Goal: Information Seeking & Learning: Learn about a topic

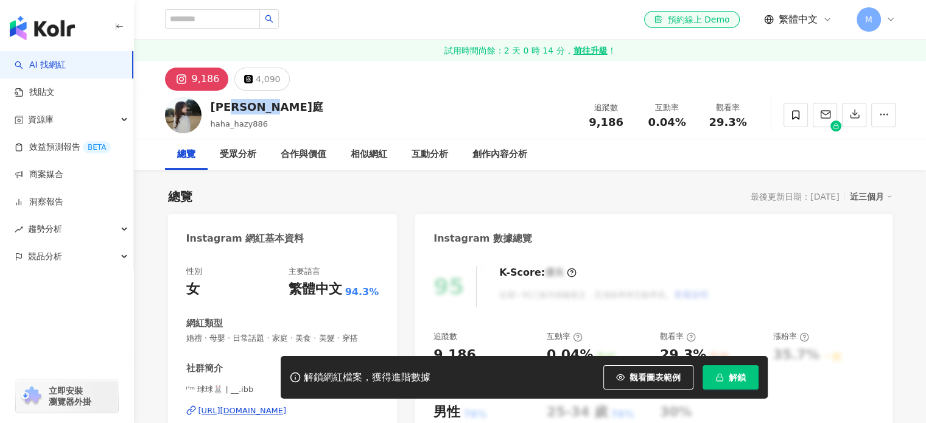
drag, startPoint x: 274, startPoint y: 110, endPoint x: 210, endPoint y: 110, distance: 63.9
click at [211, 110] on div "Cassie 若庭 haha_hazy886 追蹤數 9,186 互動率 0.04% 觀看率 29.3%" at bounding box center [530, 115] width 779 height 48
copy div "sie 若庭"
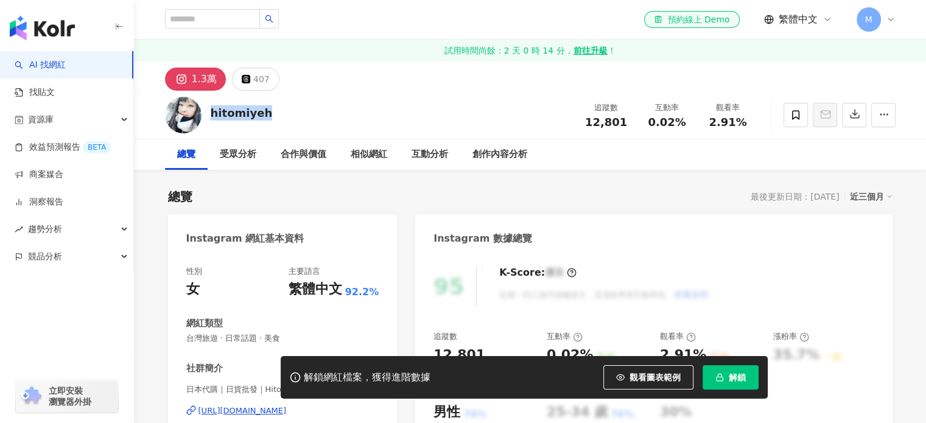
drag, startPoint x: 262, startPoint y: 119, endPoint x: 209, endPoint y: 116, distance: 53.0
click at [209, 116] on div "hitomiyeh 追蹤數 12,801 互動率 0.02% 觀看率 2.91%" at bounding box center [530, 115] width 779 height 48
copy div "hitomiyeh"
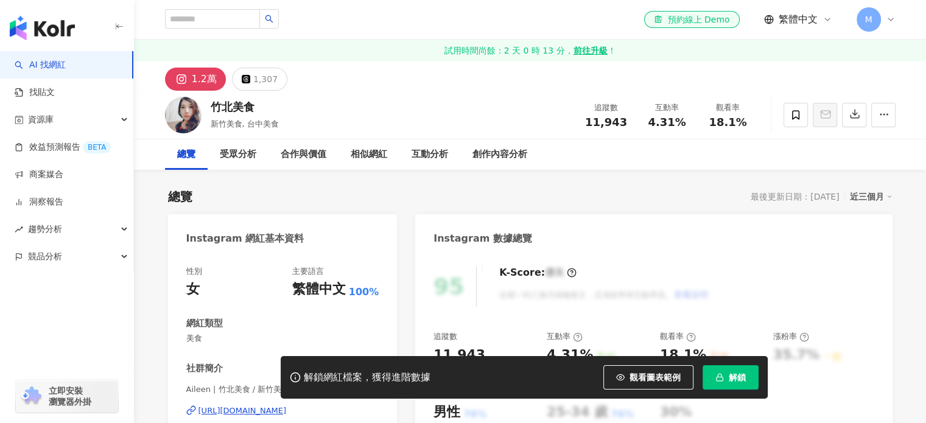
drag, startPoint x: 243, startPoint y: 109, endPoint x: 208, endPoint y: 107, distance: 36.0
click at [208, 107] on div "竹北美食 新竹美食, 台中美食 追蹤數 11,943 互動率 4.31% 觀看率 18.1%" at bounding box center [530, 115] width 779 height 48
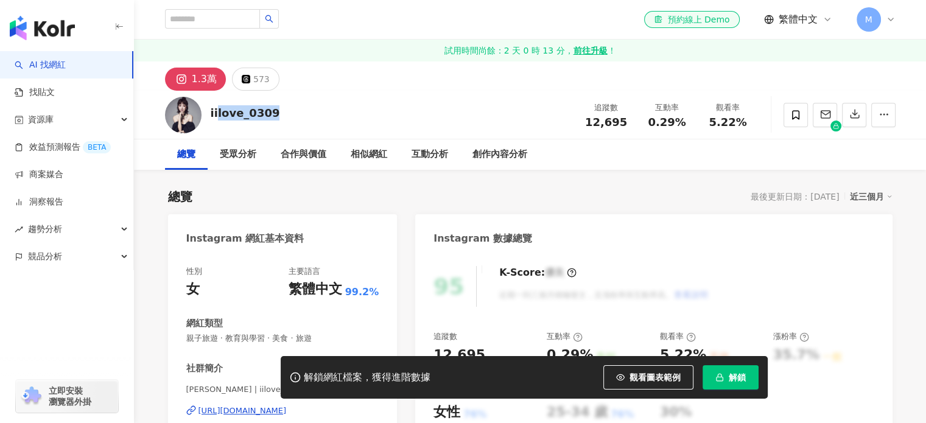
drag, startPoint x: 271, startPoint y: 114, endPoint x: 210, endPoint y: 116, distance: 61.5
click at [210, 116] on div "iilove_0309 追蹤數 12,695 互動率 0.29% 觀看率 5.22%" at bounding box center [530, 115] width 779 height 48
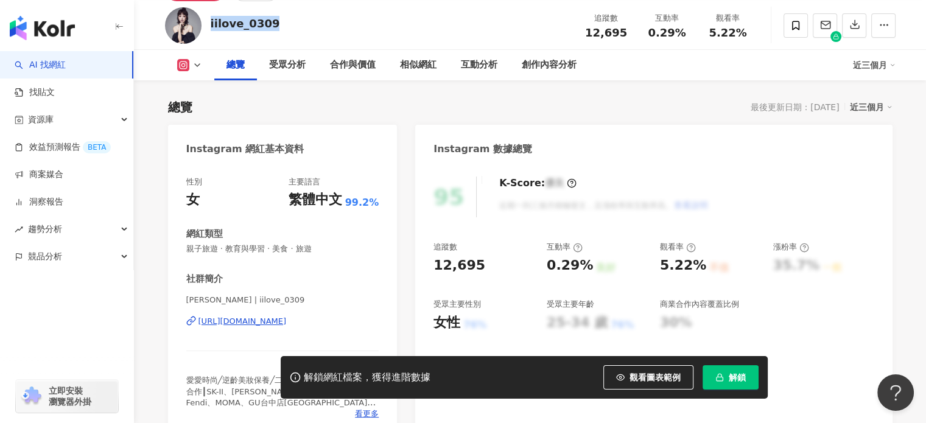
scroll to position [183, 0]
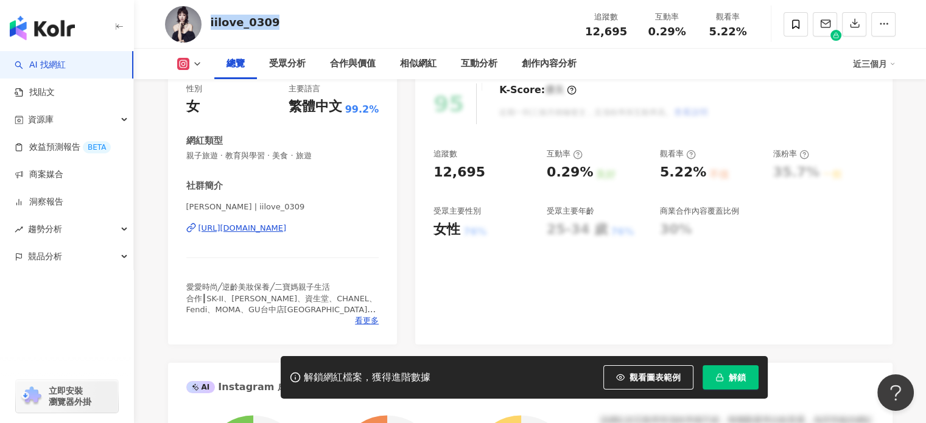
click at [275, 224] on div "https://www.instagram.com/iilove_0309/" at bounding box center [242, 228] width 88 height 11
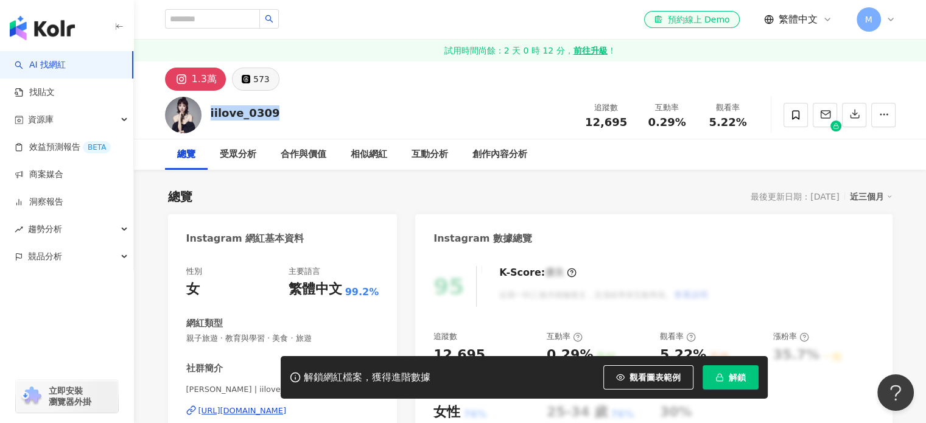
click at [258, 80] on div "573" at bounding box center [261, 79] width 16 height 17
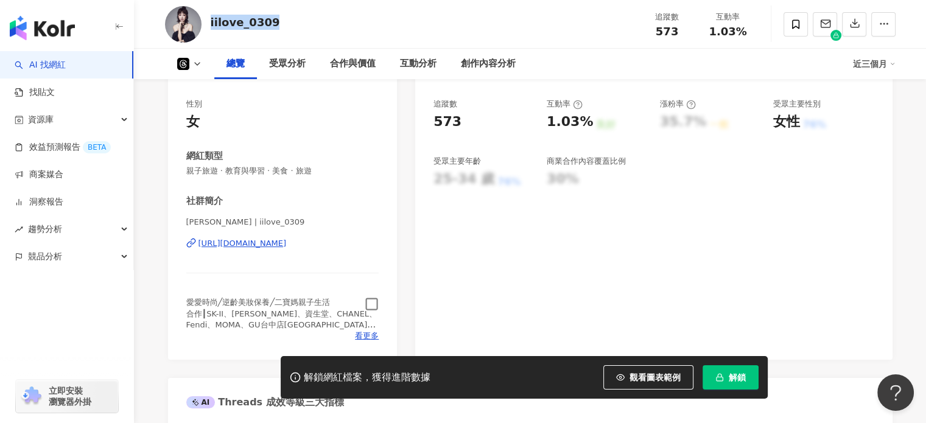
scroll to position [197, 0]
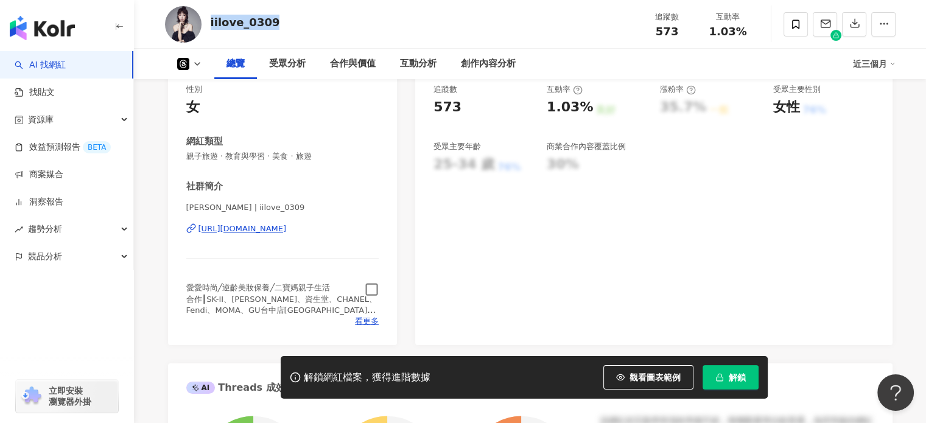
click at [281, 225] on div "https://www.threads.com/@iilove_0309" at bounding box center [242, 228] width 88 height 11
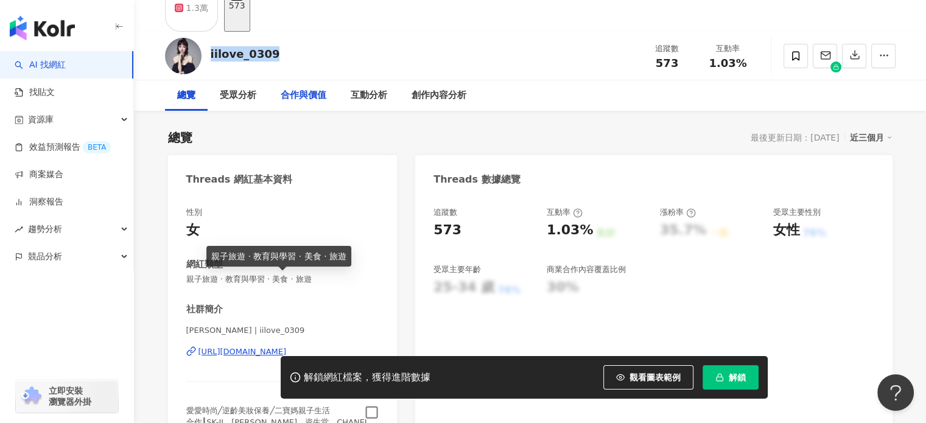
scroll to position [0, 0]
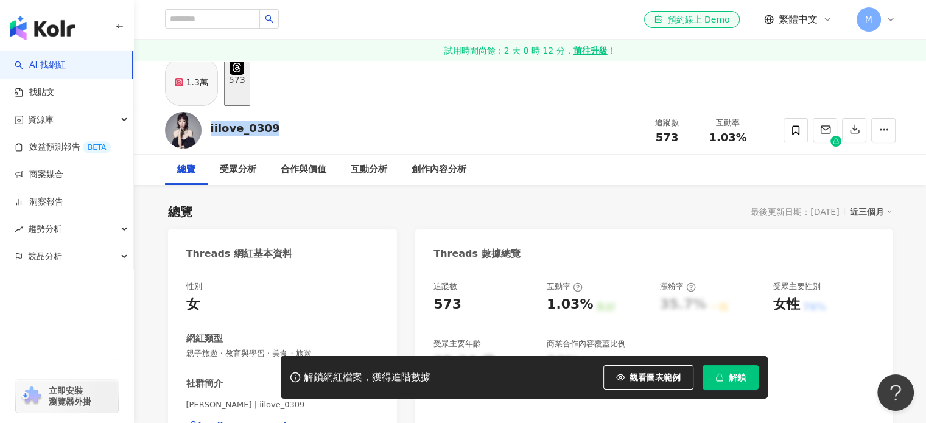
click at [190, 91] on div "1.3萬" at bounding box center [197, 82] width 22 height 17
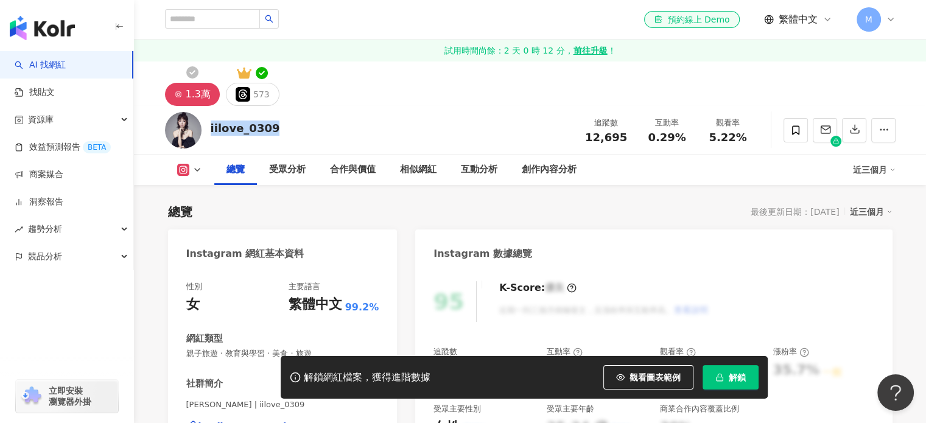
scroll to position [304, 0]
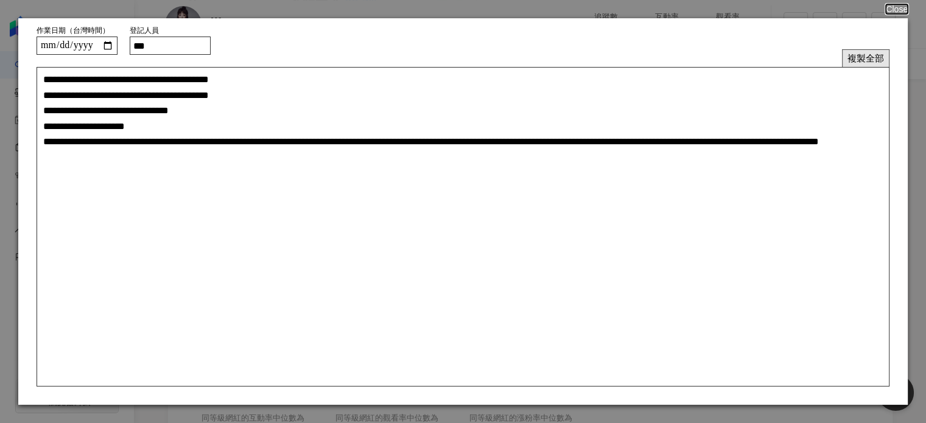
click at [862, 53] on button "複製全部" at bounding box center [865, 58] width 47 height 18
click at [890, 12] on button "Close" at bounding box center [895, 9] width 23 height 10
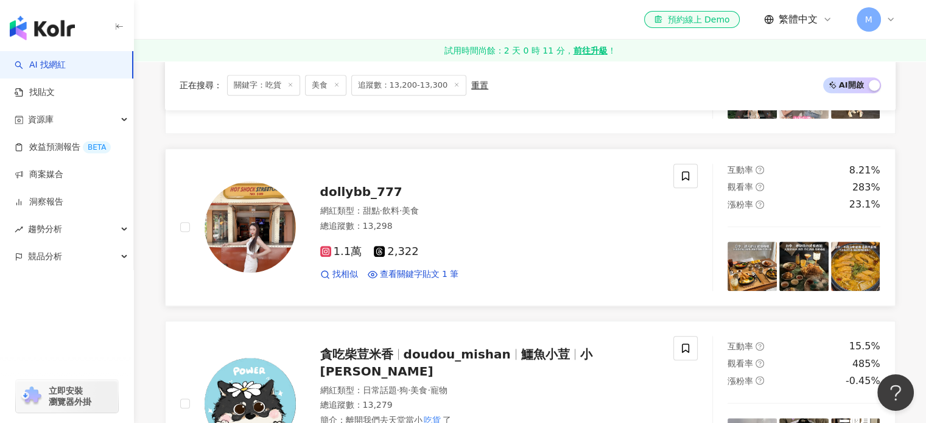
scroll to position [1035, 0]
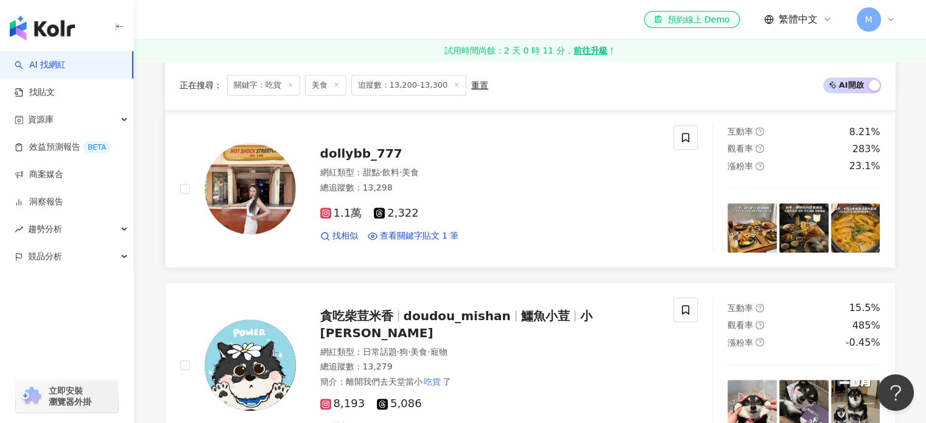
click at [354, 155] on span "dollybb_777" at bounding box center [361, 153] width 82 height 15
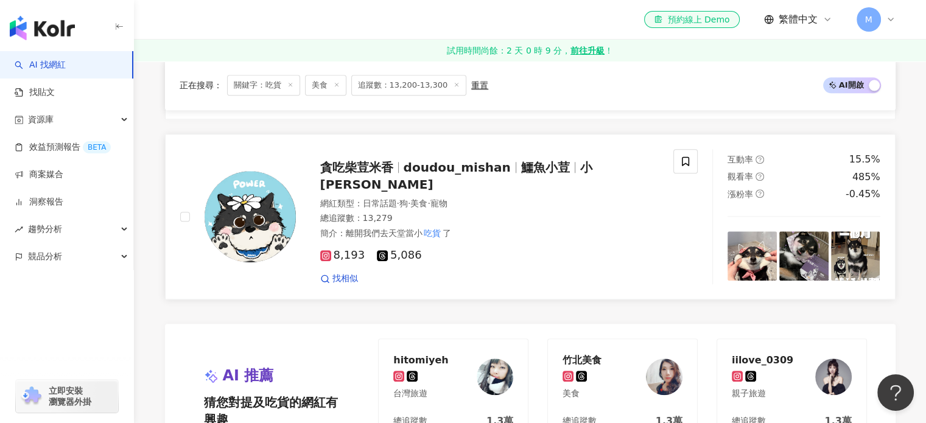
scroll to position [1096, 0]
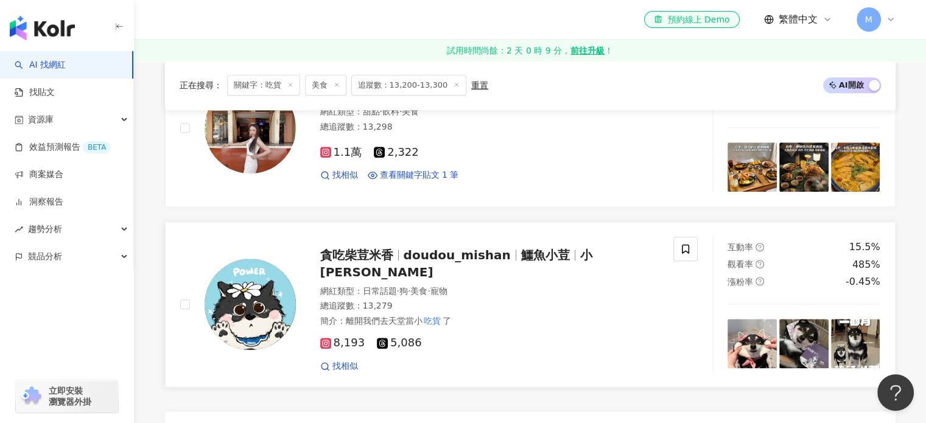
click at [372, 254] on span "貪吃柴荳米香" at bounding box center [356, 255] width 73 height 15
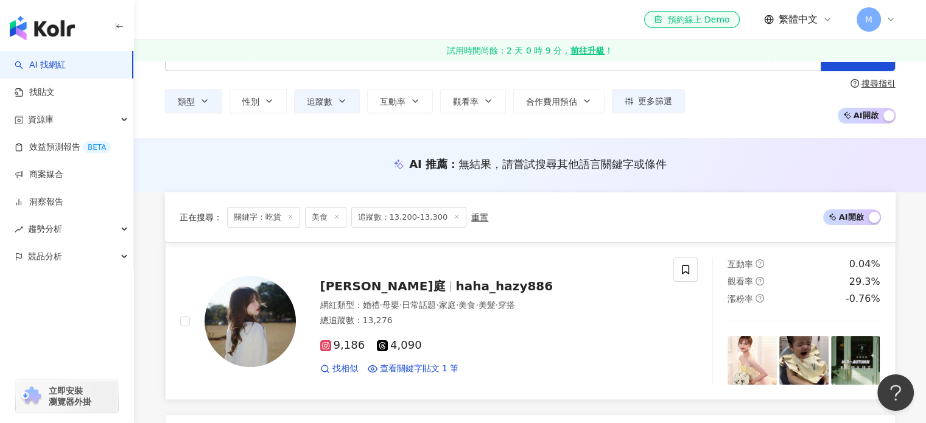
scroll to position [0, 0]
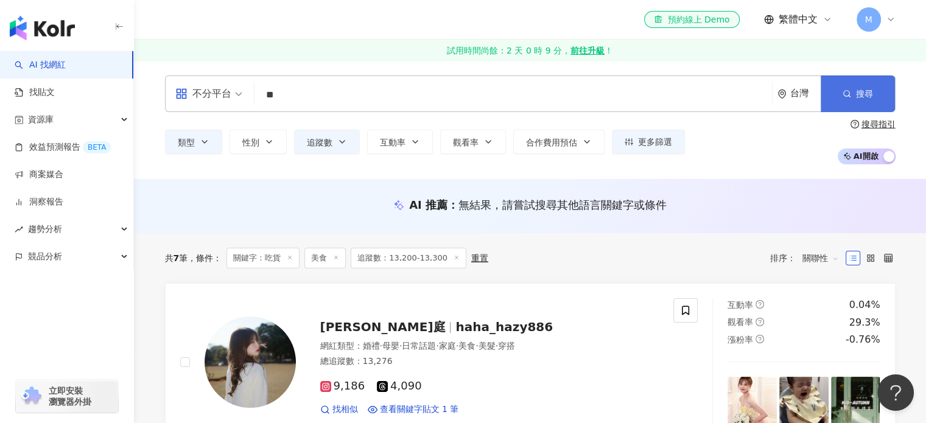
click at [847, 92] on icon "button" at bounding box center [846, 93] width 9 height 9
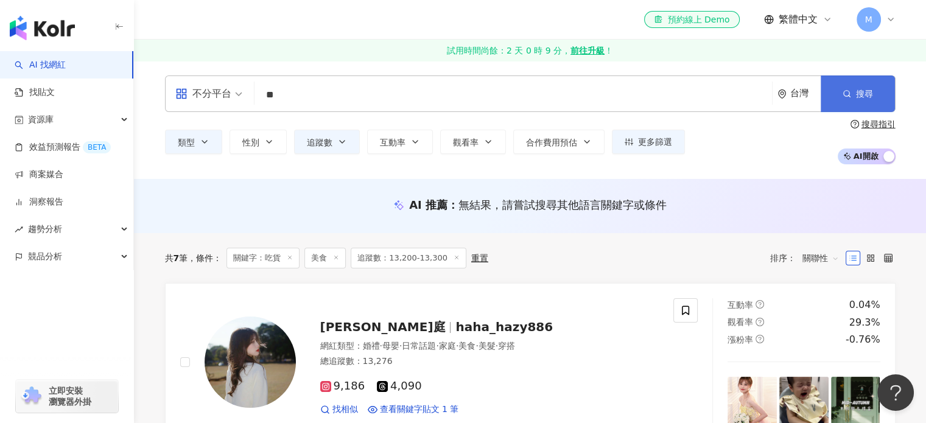
click at [847, 92] on icon "button" at bounding box center [846, 93] width 9 height 9
click at [319, 146] on span "追蹤數" at bounding box center [320, 143] width 26 height 10
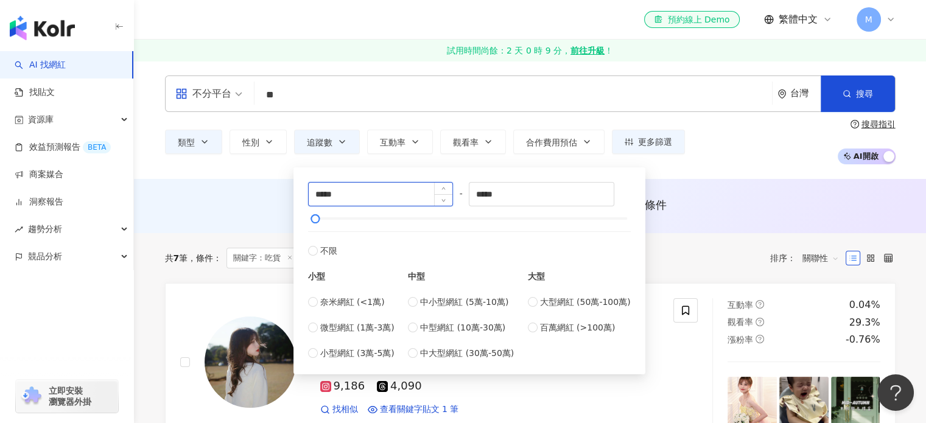
click at [331, 197] on input "*****" at bounding box center [381, 194] width 144 height 23
type input "*****"
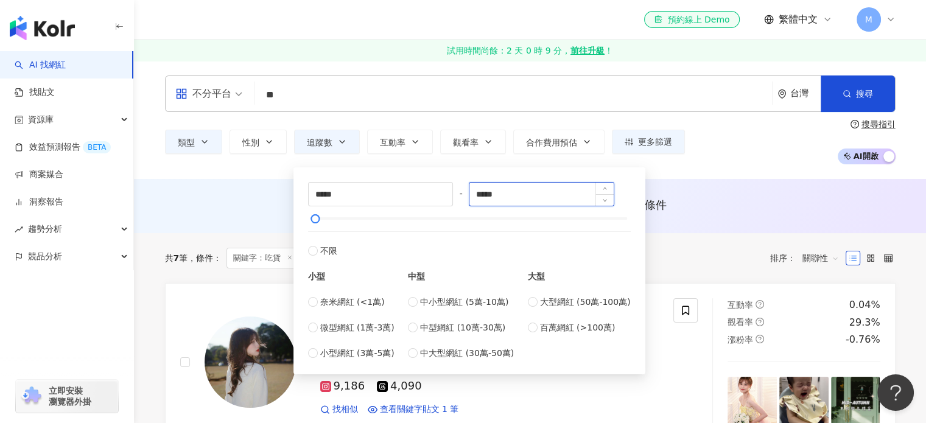
click at [497, 188] on input "*****" at bounding box center [541, 194] width 144 height 23
type input "*****"
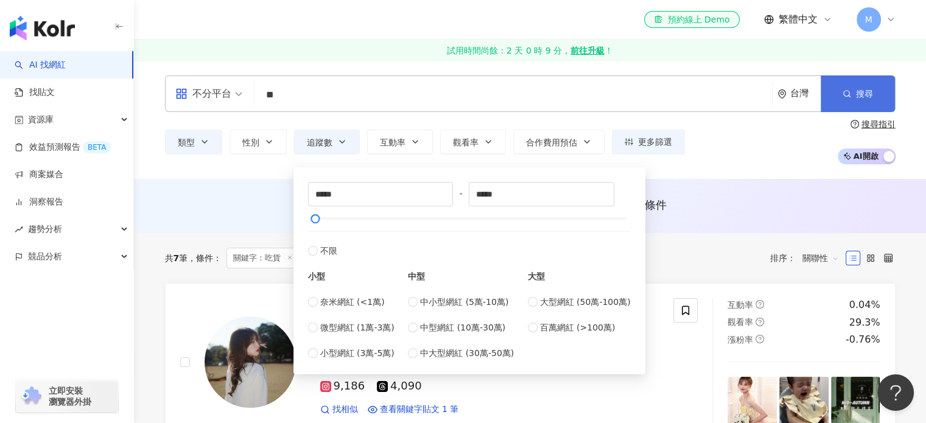
click at [845, 82] on button "搜尋" at bounding box center [857, 93] width 74 height 37
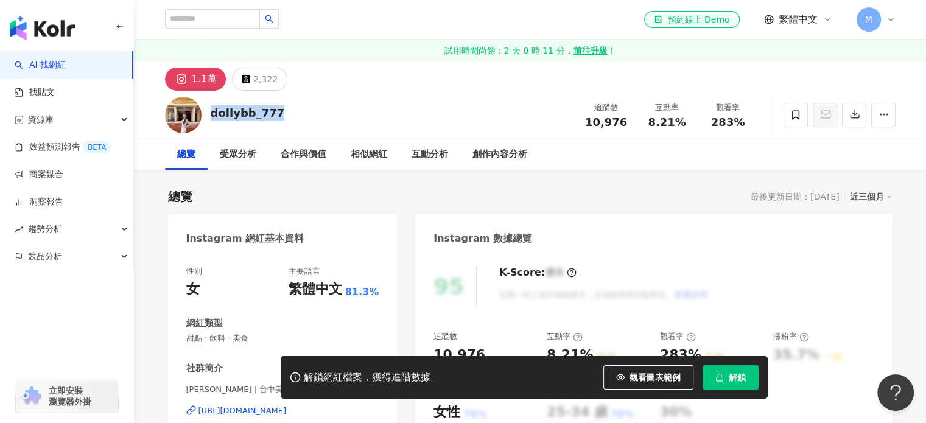
drag, startPoint x: 285, startPoint y: 122, endPoint x: 204, endPoint y: 113, distance: 80.9
click at [204, 113] on div "dollybb_777 追蹤數 10,976 互動率 8.21% 觀看率 283%" at bounding box center [530, 115] width 779 height 48
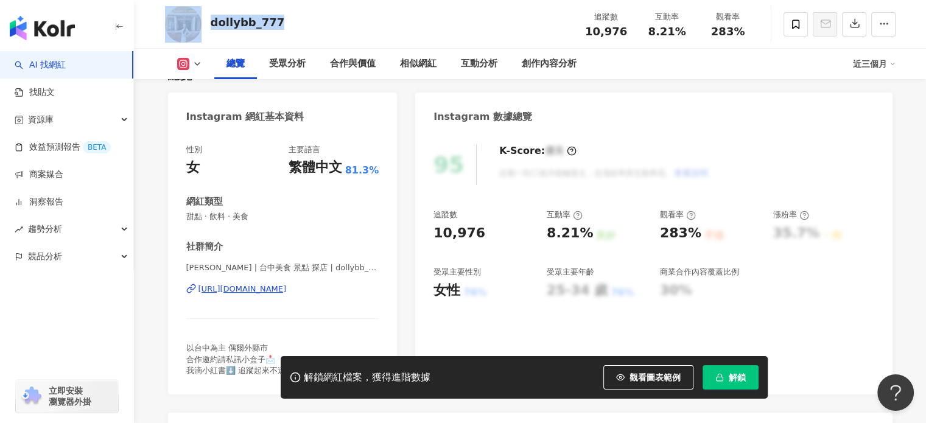
click at [272, 292] on div "https://www.instagram.com/dollybb_777/" at bounding box center [242, 289] width 88 height 11
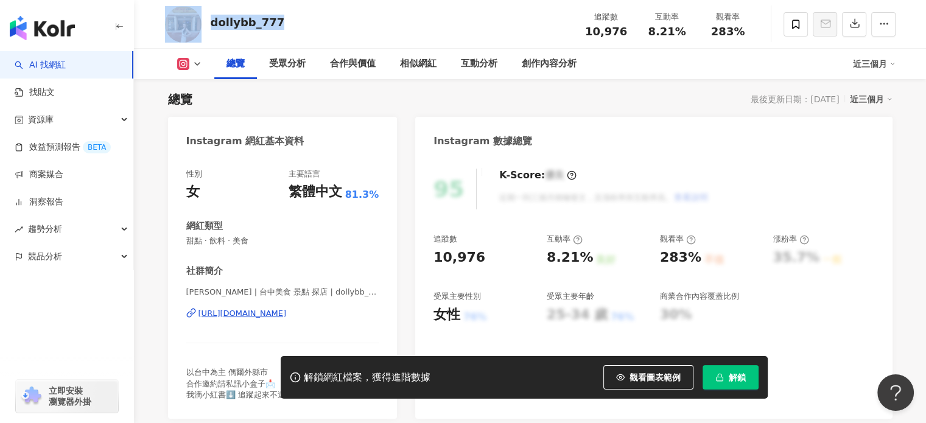
scroll to position [0, 0]
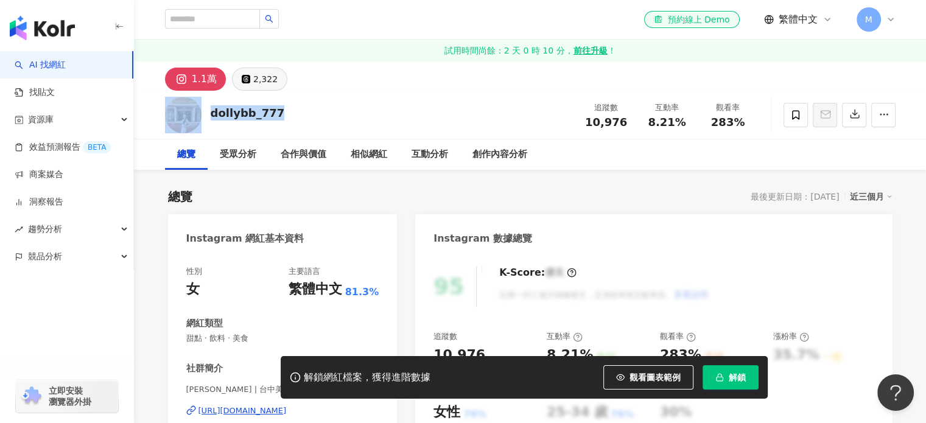
click at [248, 78] on icon at bounding box center [246, 79] width 9 height 9
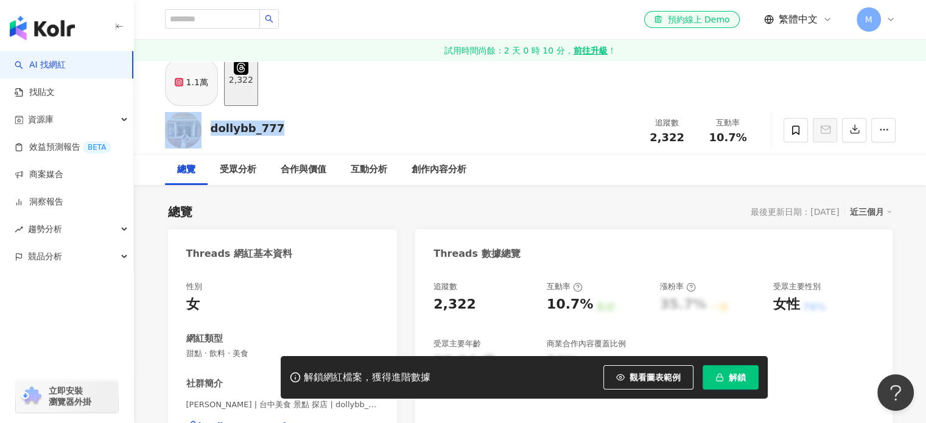
click at [195, 88] on div "1.1萬" at bounding box center [197, 82] width 22 height 17
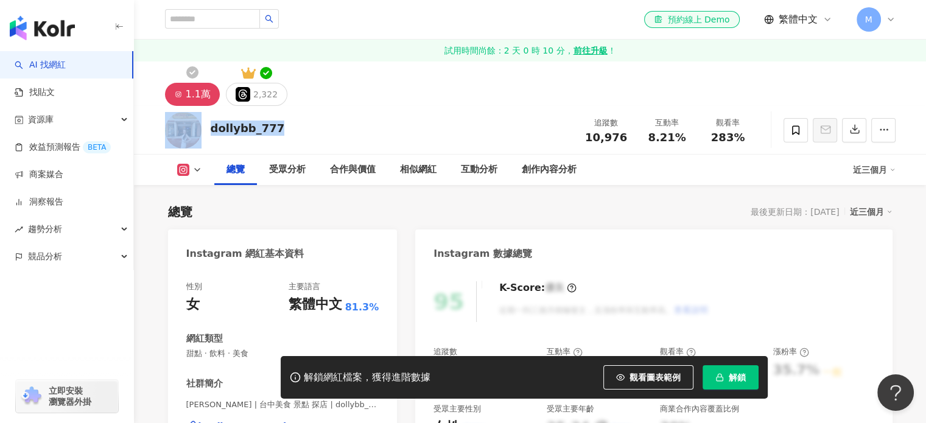
scroll to position [304, 0]
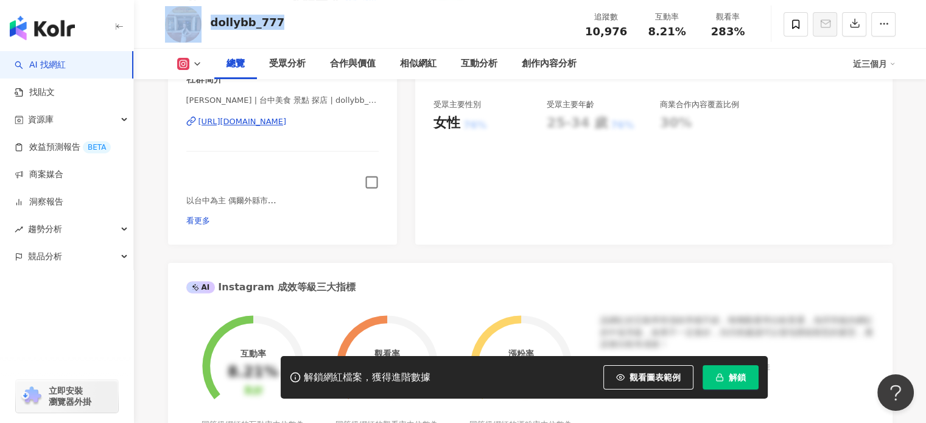
click at [372, 182] on icon "button" at bounding box center [372, 182] width 14 height 14
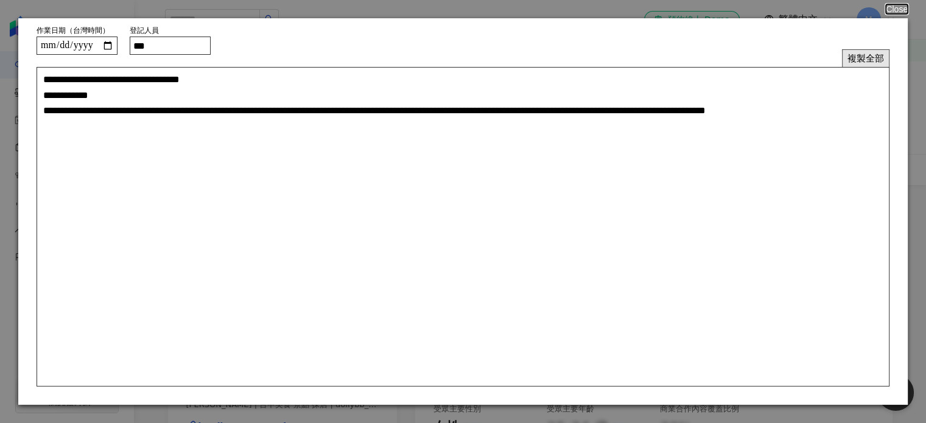
click at [872, 59] on button "複製全部" at bounding box center [865, 58] width 47 height 18
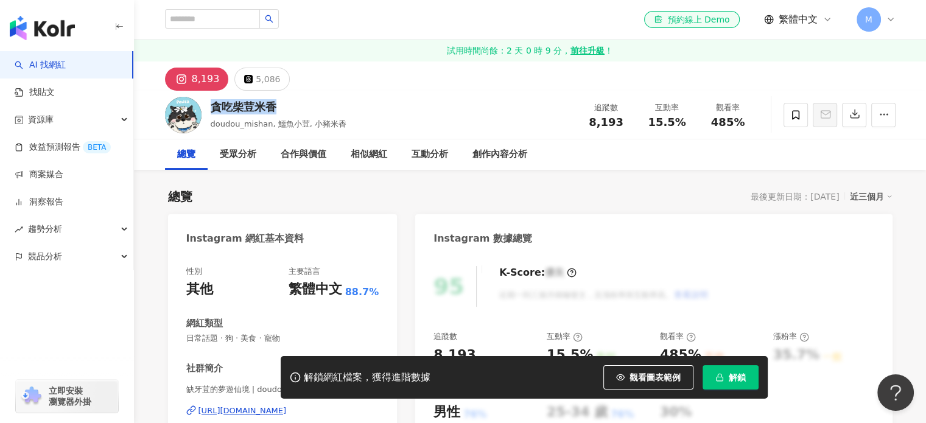
drag, startPoint x: 278, startPoint y: 111, endPoint x: 209, endPoint y: 107, distance: 68.3
click at [211, 107] on div "貪吃柴荳米香" at bounding box center [279, 106] width 136 height 15
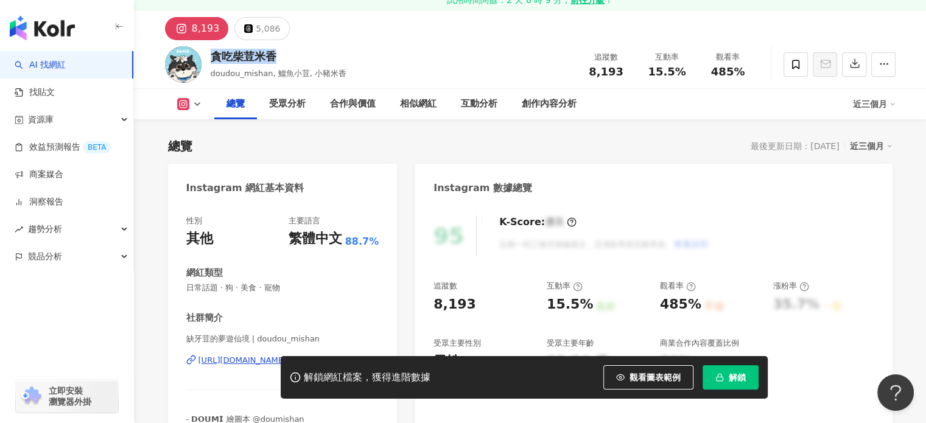
scroll to position [122, 0]
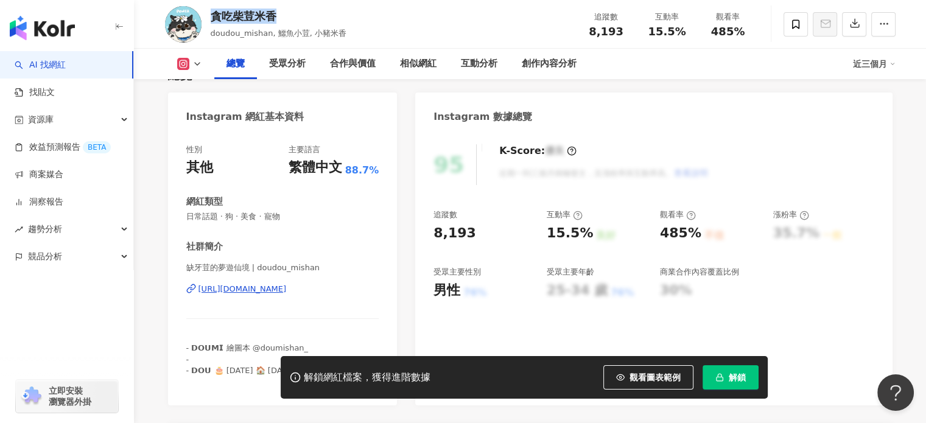
click at [272, 284] on div "[URL][DOMAIN_NAME]" at bounding box center [242, 289] width 88 height 11
